Goal: Task Accomplishment & Management: Use online tool/utility

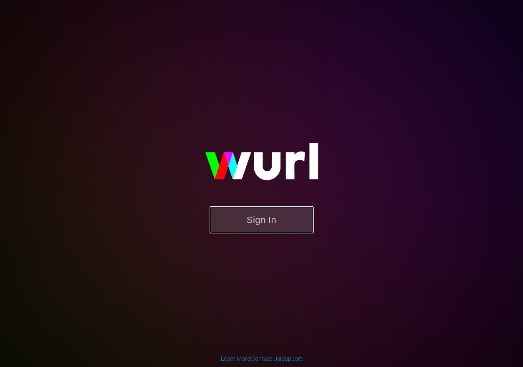
click at [264, 226] on button "Sign In" at bounding box center [262, 219] width 104 height 27
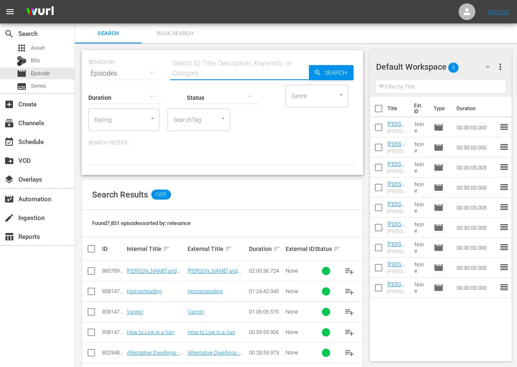
click at [188, 73] on input "text" at bounding box center [239, 73] width 139 height 20
type input "goodbye"
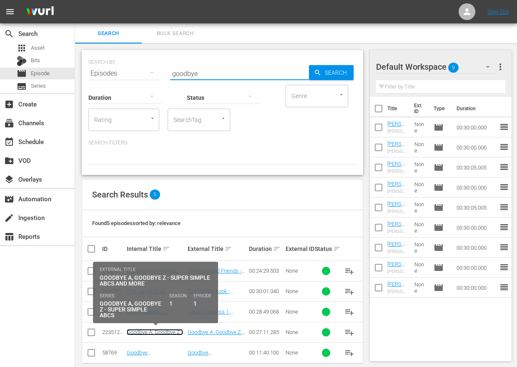
click at [168, 330] on link "Goodbye A, Goodbye Z - Super Simple ABCs" at bounding box center [155, 335] width 56 height 13
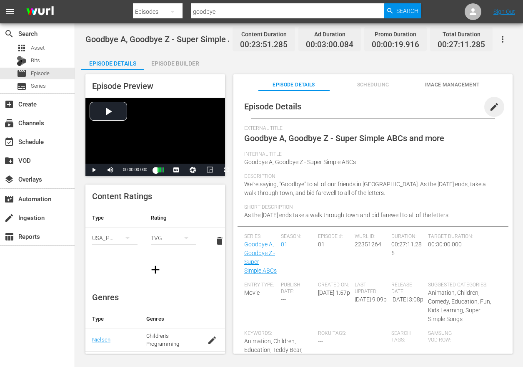
click at [490, 107] on span "edit" at bounding box center [495, 107] width 10 height 10
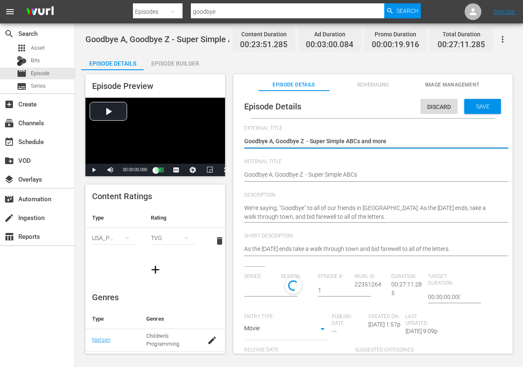
click at [306, 142] on textarea "Goodbye A, Goodbye Z - Super Simple ABCs and more" at bounding box center [371, 142] width 254 height 10
type textarea "Goodbye A, Goodbye Z - Super Simple ABCs and more"
type input "Goodbye A, Goodbye Z - Super Simple ABCs"
type textarea "Goodbye A, Goodbye Z - Super Simple ABCs and more"
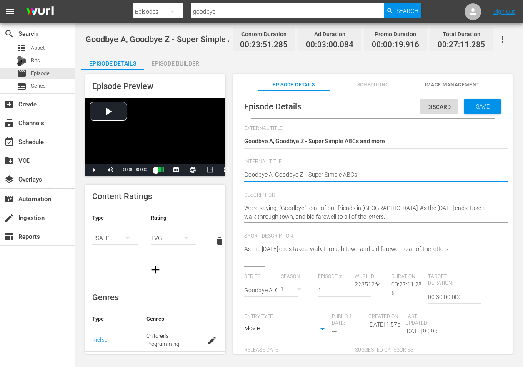
type textarea "Goodbye A, Goodbye Z - Super Simple ABCs"
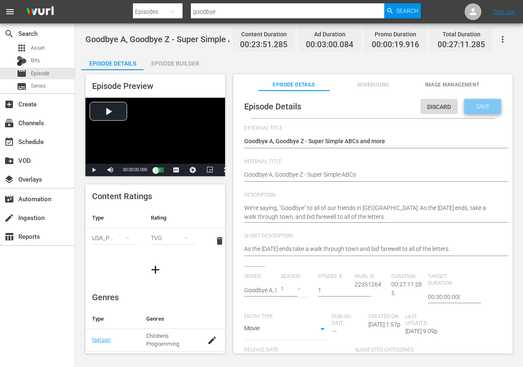
click at [480, 105] on span "Save" at bounding box center [483, 106] width 27 height 7
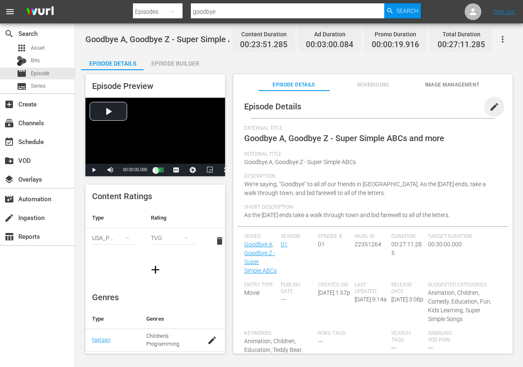
click at [491, 108] on span "edit" at bounding box center [495, 107] width 10 height 10
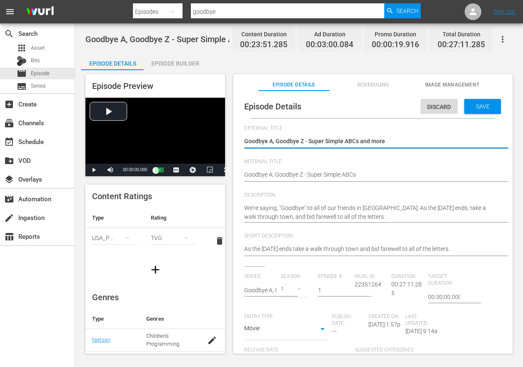
click at [304, 138] on textarea "Goodbye A, Goodbye Z - Super Simple ABCs and more" at bounding box center [371, 142] width 254 height 10
type textarea "Goodbye A, Goodbye Z- Super Simple ABCs and more"
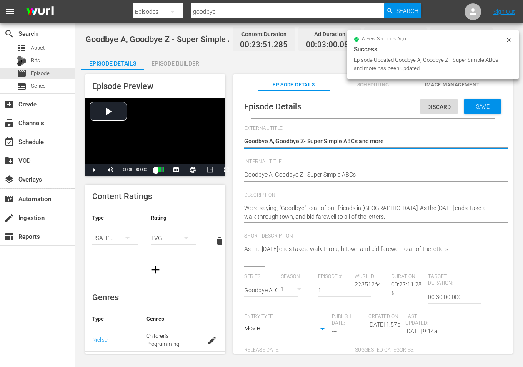
type textarea "Goodbye A, Goodbye Z - Super Simple ABCs and more"
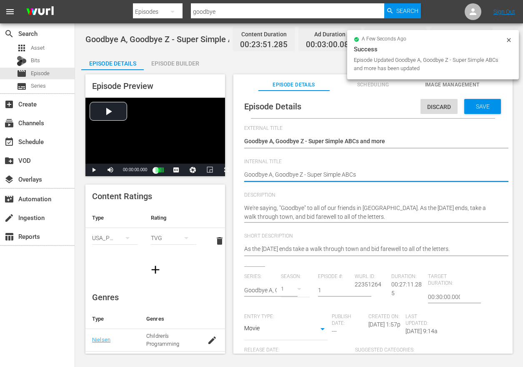
type textarea "Goodbye A, Goodbye Z- Super Simple ABCs"
type textarea "Goodbye A, Goodbye Z - Super Simple ABCs"
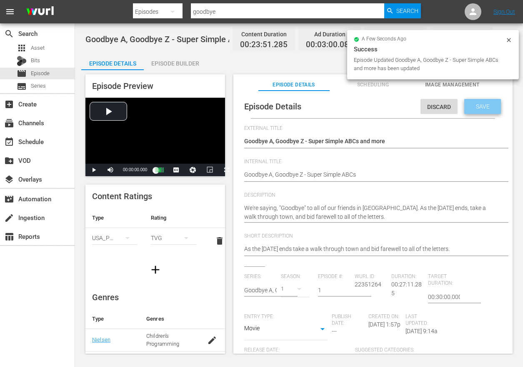
click at [481, 106] on span "Save" at bounding box center [483, 106] width 27 height 7
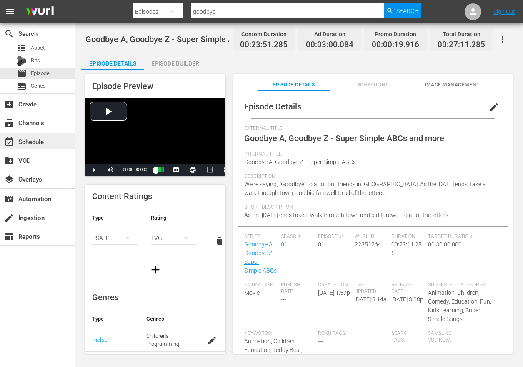
click at [35, 142] on div "event_available Schedule" at bounding box center [23, 140] width 47 height 8
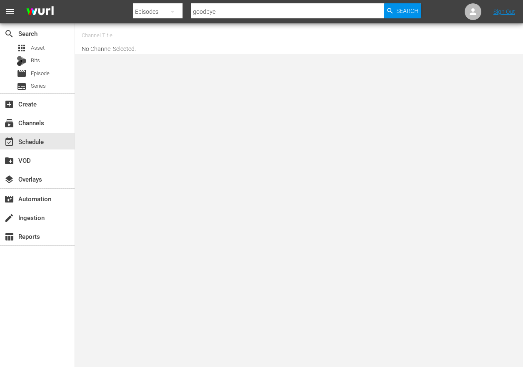
click at [121, 38] on input "text" at bounding box center [135, 35] width 107 height 20
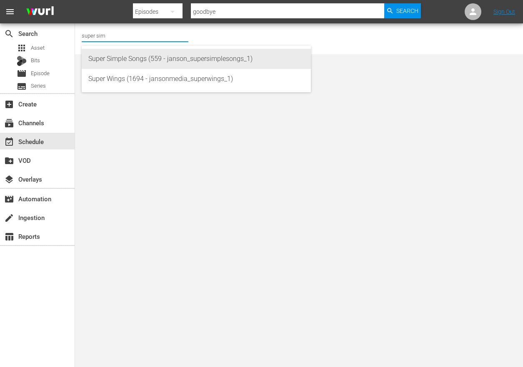
click at [120, 55] on div "Super Simple Songs (559 - janson_supersimplesongs_1)" at bounding box center [196, 59] width 216 height 20
type input "Super Simple Songs (559 - janson_supersimplesongs_1)"
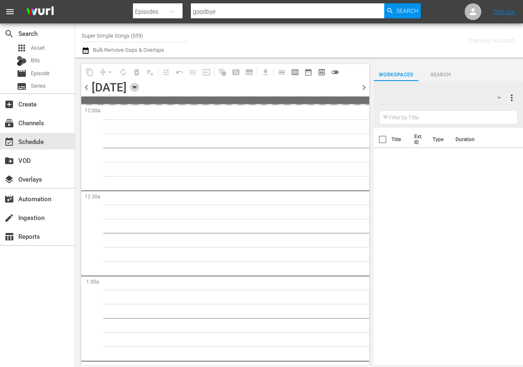
click at [139, 83] on icon "button" at bounding box center [134, 87] width 9 height 9
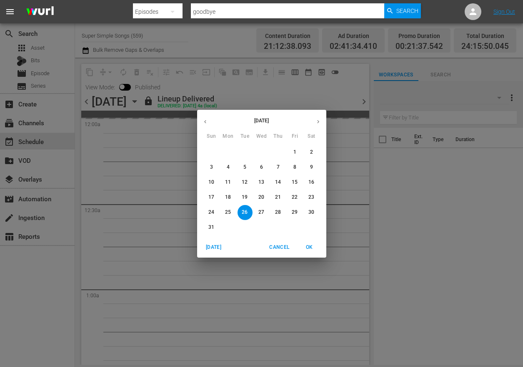
click at [277, 212] on p "28" at bounding box center [278, 211] width 6 height 7
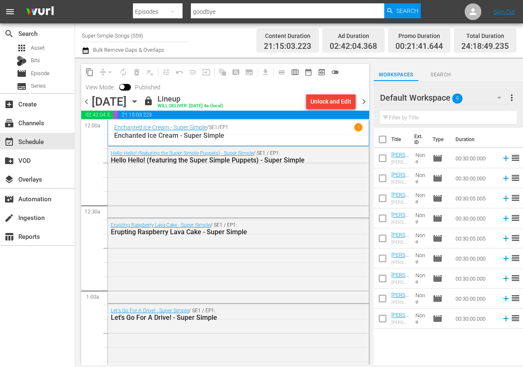
click at [336, 103] on div "Unlock and Edit" at bounding box center [331, 101] width 41 height 15
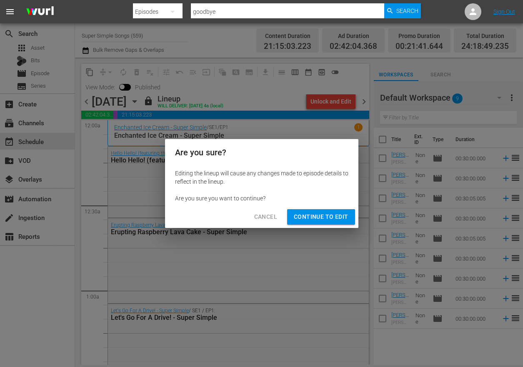
click at [321, 215] on span "Continue to Edit" at bounding box center [321, 216] width 54 height 10
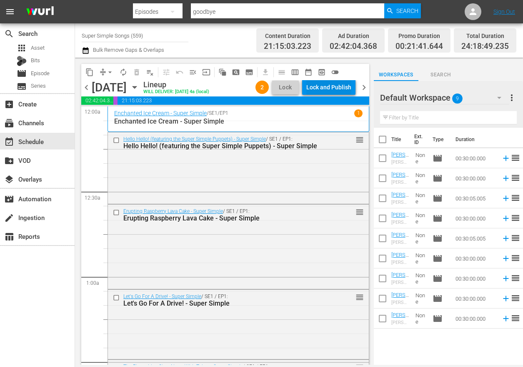
click at [335, 90] on div "Lock and Publish" at bounding box center [328, 87] width 45 height 15
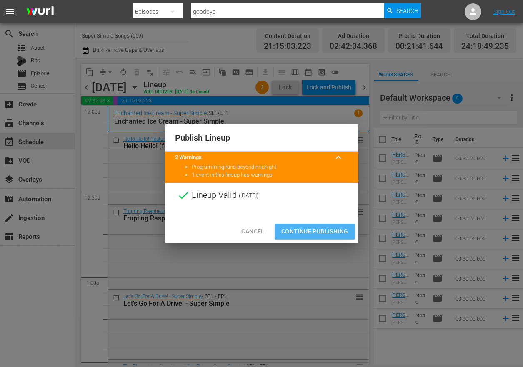
click at [319, 226] on span "Continue Publishing" at bounding box center [314, 231] width 67 height 10
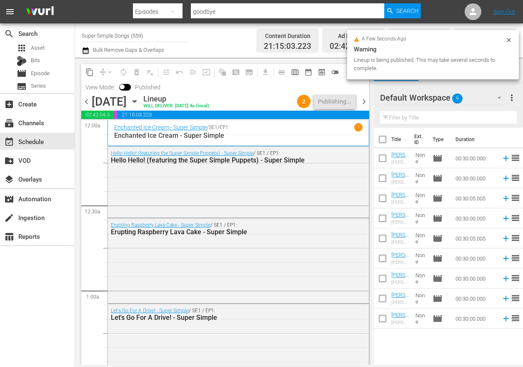
click at [139, 103] on icon "button" at bounding box center [134, 101] width 9 height 9
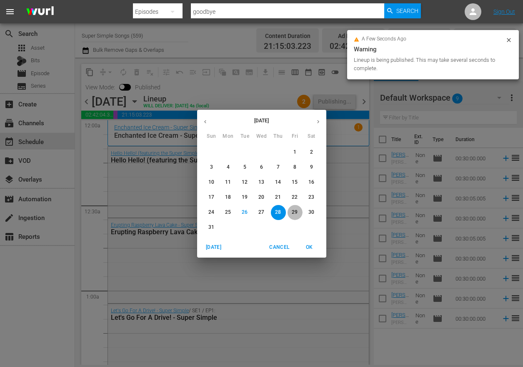
click at [296, 210] on p "29" at bounding box center [295, 211] width 6 height 7
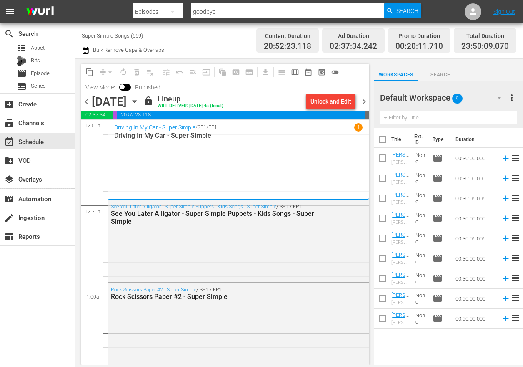
click at [336, 101] on div "Unlock and Edit" at bounding box center [331, 101] width 41 height 15
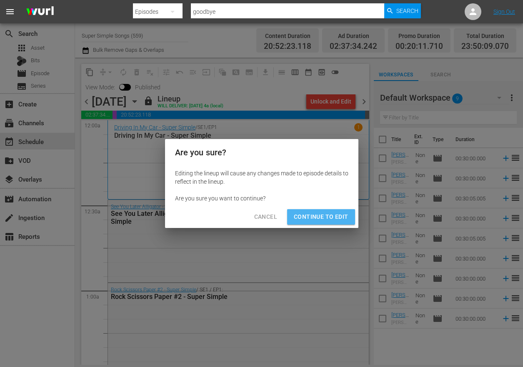
click at [331, 217] on span "Continue to Edit" at bounding box center [321, 216] width 54 height 10
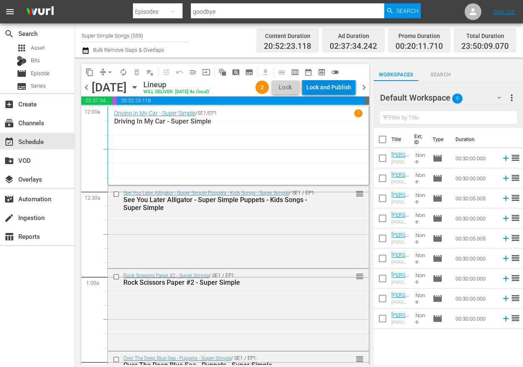
click at [334, 87] on div "Lock and Publish" at bounding box center [328, 87] width 45 height 15
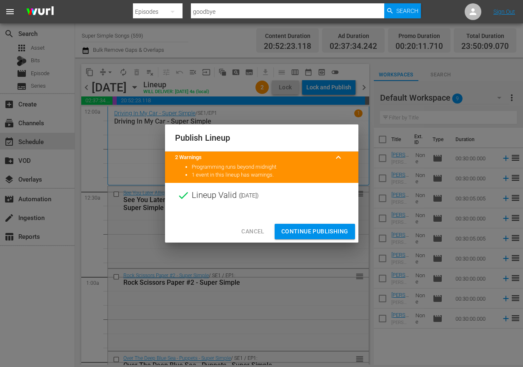
click at [317, 229] on span "Continue Publishing" at bounding box center [314, 231] width 67 height 10
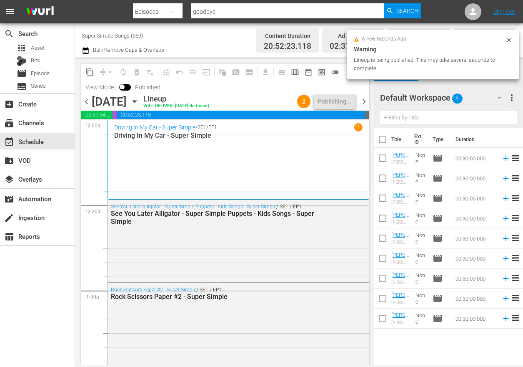
click at [139, 103] on icon "button" at bounding box center [134, 101] width 9 height 9
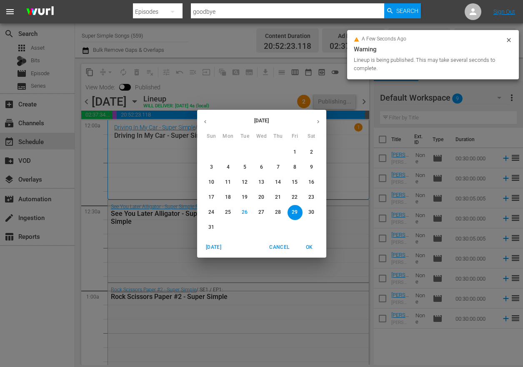
click at [308, 212] on span "30" at bounding box center [311, 211] width 15 height 7
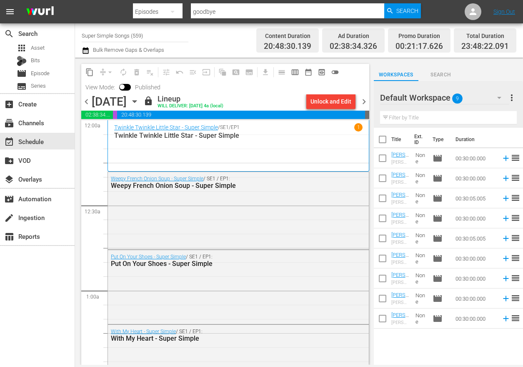
click at [336, 104] on div "Unlock and Edit" at bounding box center [331, 101] width 41 height 15
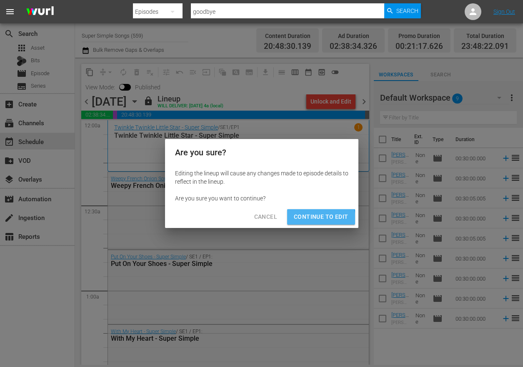
click at [309, 219] on span "Continue to Edit" at bounding box center [321, 216] width 54 height 10
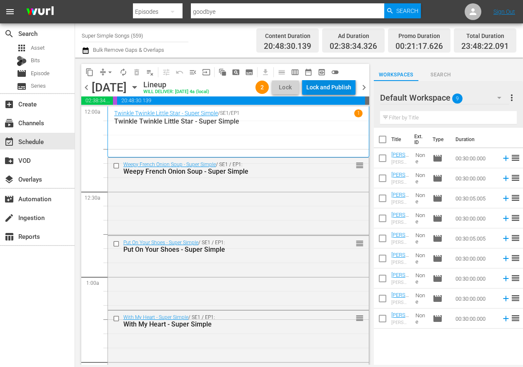
click at [345, 88] on div "Lock and Publish" at bounding box center [328, 87] width 45 height 15
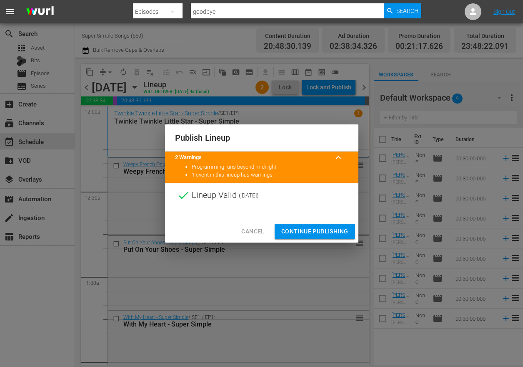
click at [314, 231] on span "Continue Publishing" at bounding box center [314, 231] width 67 height 10
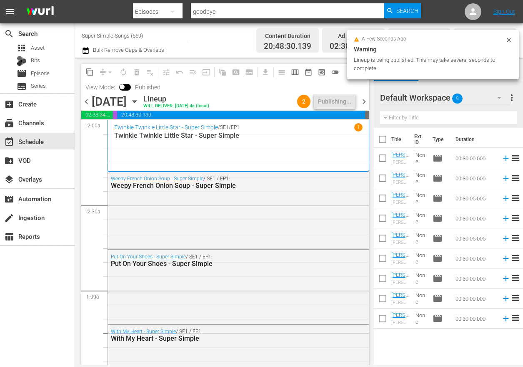
click at [151, 39] on input "Super Simple Songs (559)" at bounding box center [135, 35] width 107 height 20
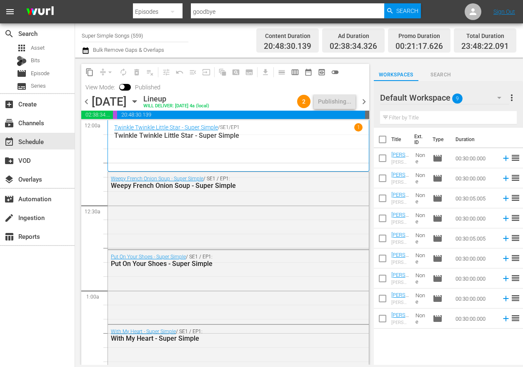
click at [139, 100] on icon "button" at bounding box center [134, 101] width 9 height 9
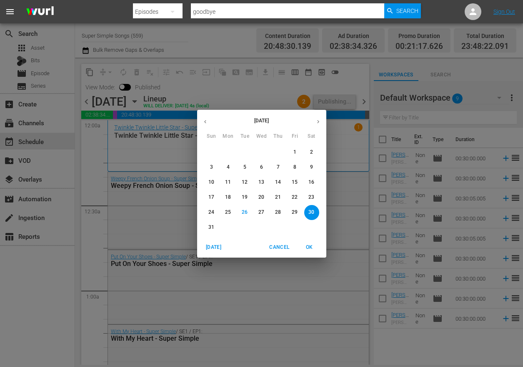
click at [206, 228] on span "31" at bounding box center [211, 227] width 15 height 7
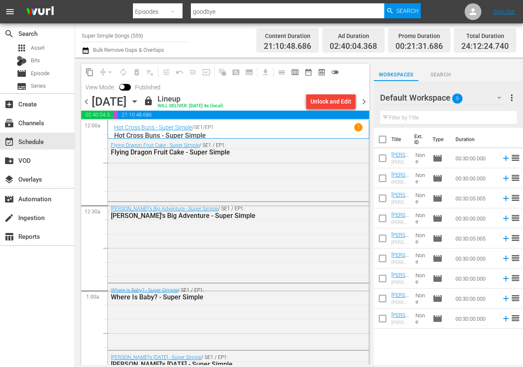
click at [334, 105] on div "Unlock and Edit" at bounding box center [331, 101] width 41 height 15
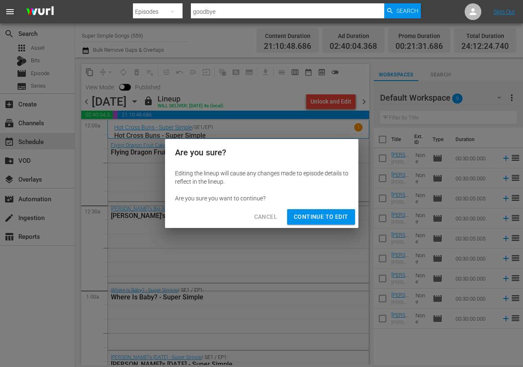
click at [331, 216] on span "Continue to Edit" at bounding box center [321, 216] width 54 height 10
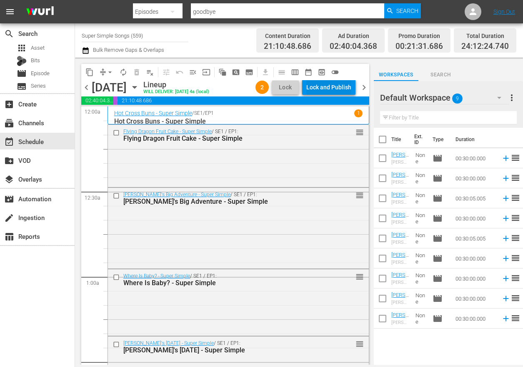
click at [337, 88] on div "Lock and Publish" at bounding box center [328, 87] width 45 height 15
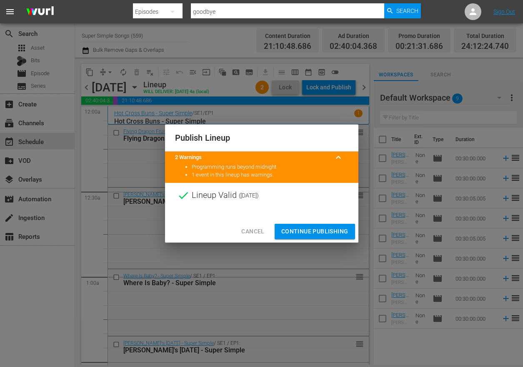
click at [316, 236] on button "Continue Publishing" at bounding box center [315, 231] width 80 height 15
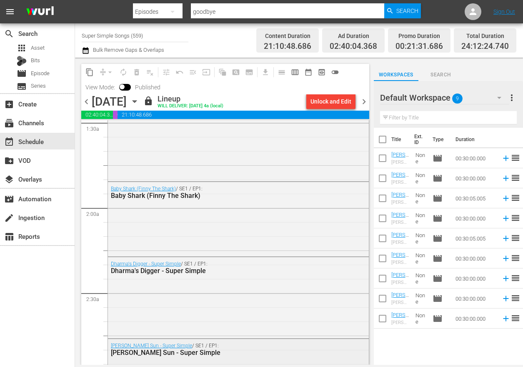
scroll to position [552, 0]
